Goal: Navigation & Orientation: Find specific page/section

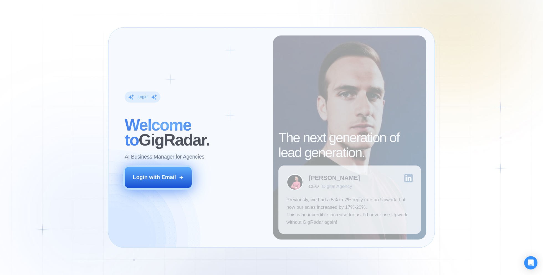
click at [158, 181] on div "Login with Email" at bounding box center [154, 176] width 43 height 7
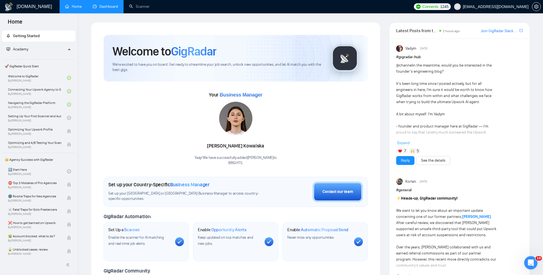
click at [104, 8] on link "Dashboard" at bounding box center [105, 6] width 25 height 5
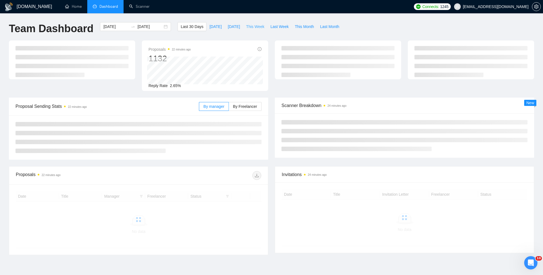
click at [253, 28] on span "This Week" at bounding box center [255, 27] width 18 height 6
type input "2025-10-06"
type input "2025-10-12"
